Goal: Transaction & Acquisition: Obtain resource

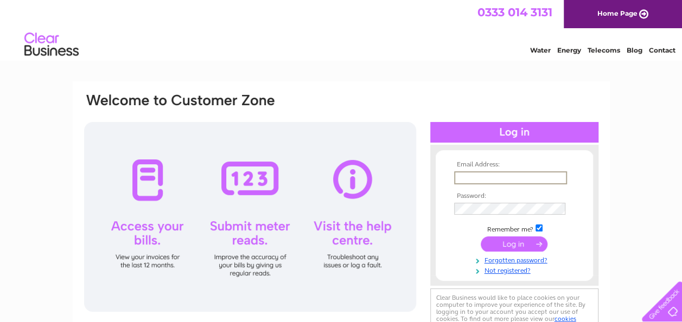
click at [463, 179] on input "text" at bounding box center [510, 177] width 113 height 13
type input "info@crumbsedinburgh.co.uk"
click at [519, 247] on input "submit" at bounding box center [514, 242] width 67 height 15
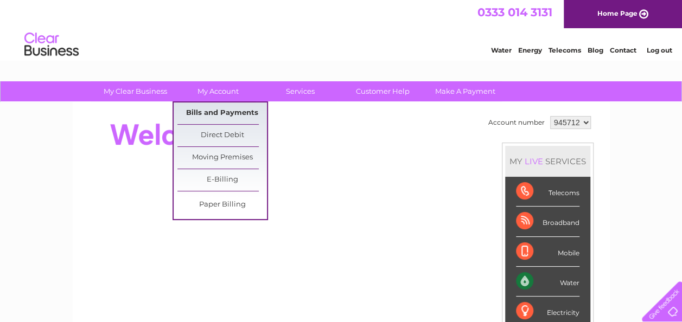
click at [216, 109] on link "Bills and Payments" at bounding box center [222, 114] width 90 height 22
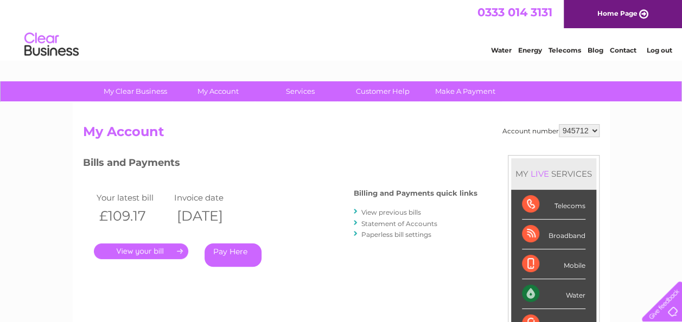
click at [388, 211] on link "View previous bills" at bounding box center [391, 212] width 60 height 8
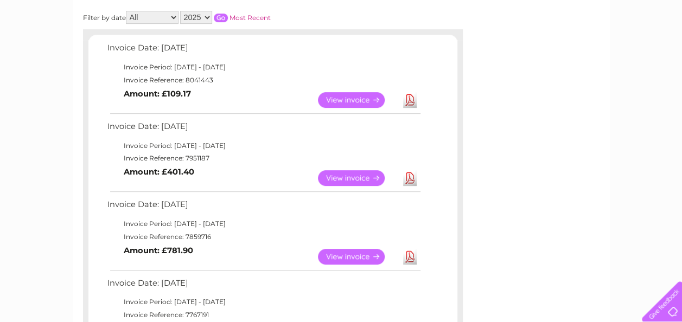
scroll to position [174, 0]
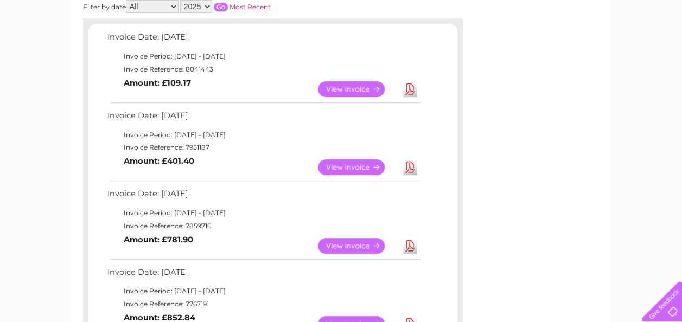
click at [410, 168] on link "Download" at bounding box center [410, 168] width 14 height 16
click at [409, 245] on link "Download" at bounding box center [410, 246] width 14 height 16
click at [407, 319] on link "Download" at bounding box center [410, 324] width 14 height 16
